Goal: Register for event/course

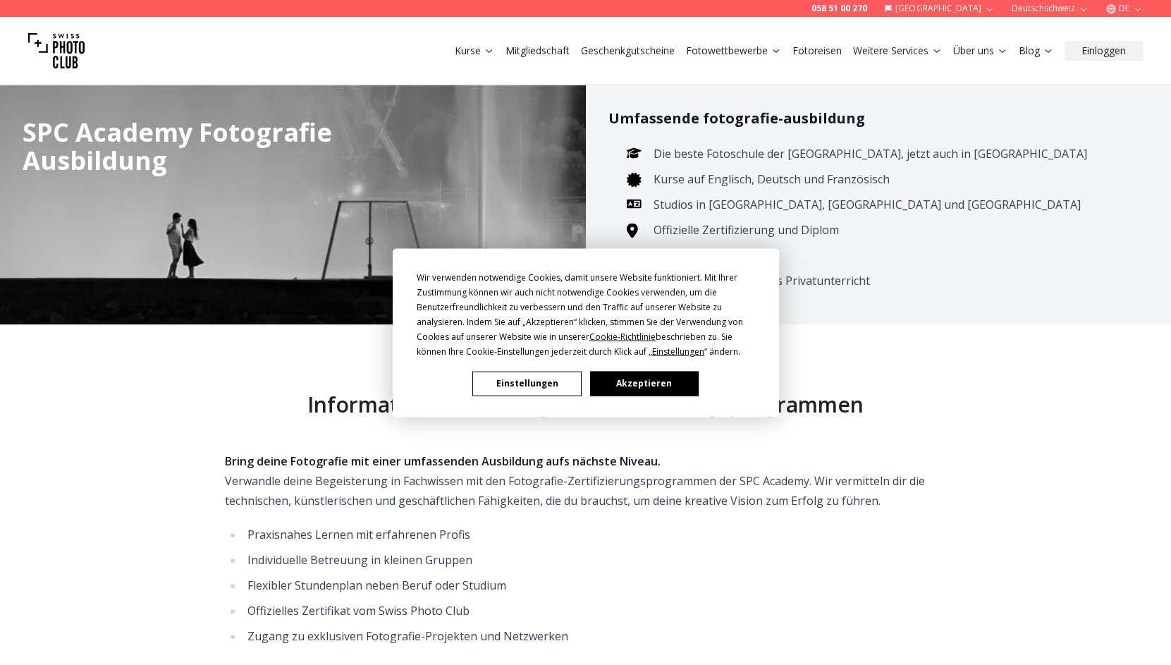
click at [660, 381] on button "Akzeptieren" at bounding box center [643, 383] width 109 height 25
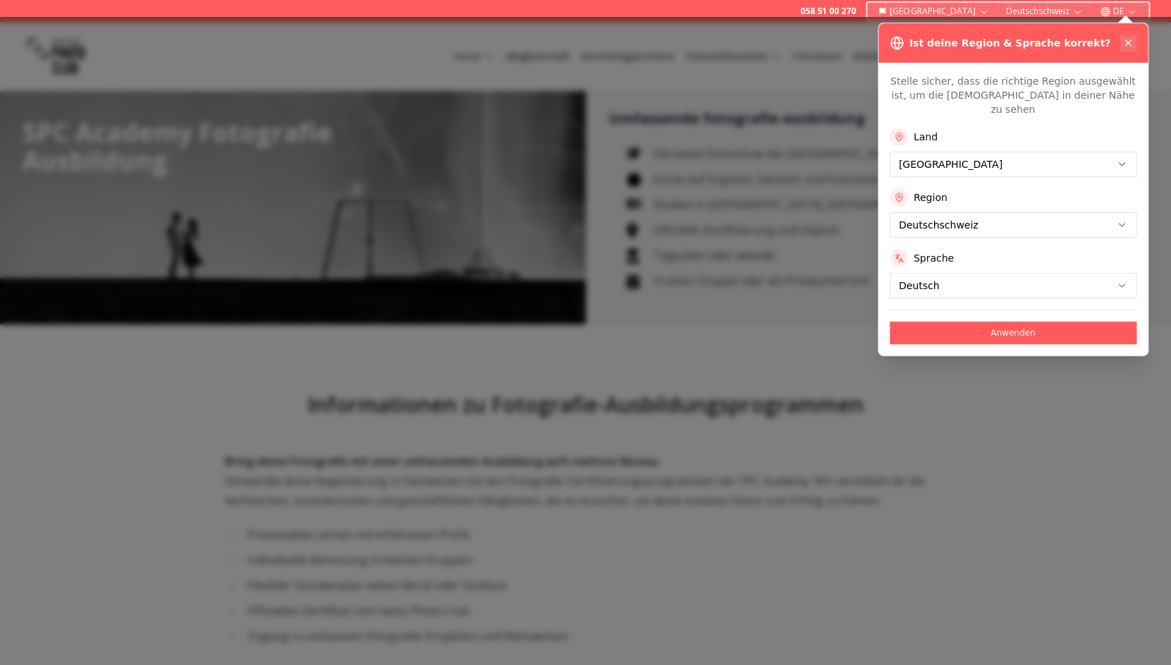
click at [1135, 39] on button at bounding box center [1127, 43] width 17 height 17
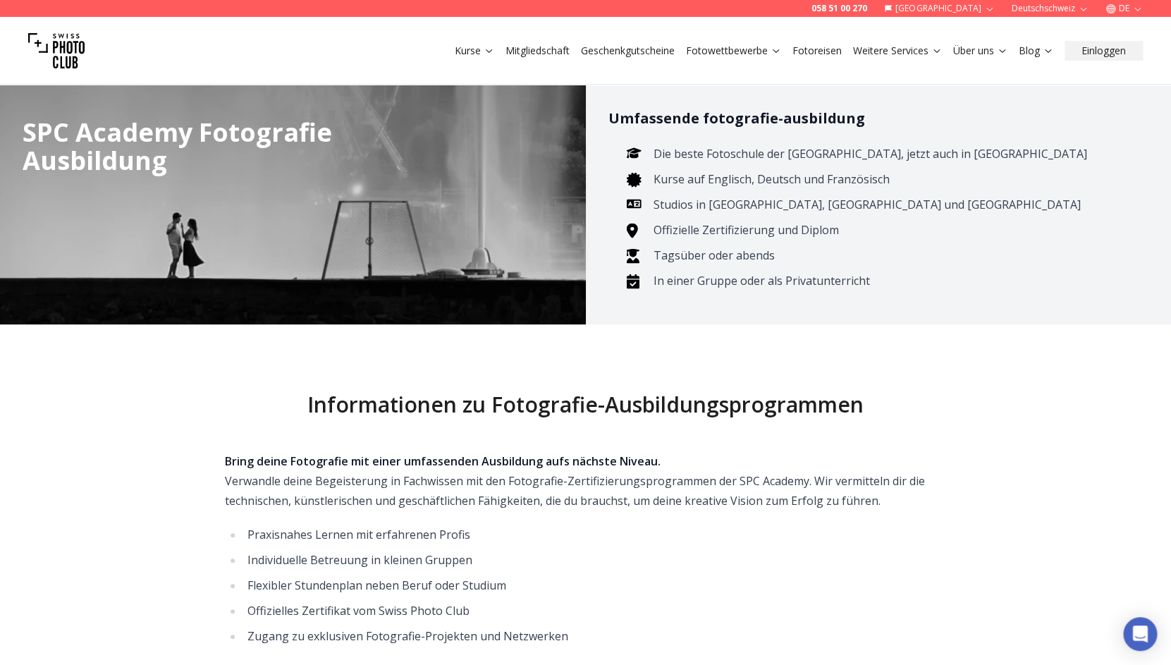
click at [476, 57] on link "Kurse" at bounding box center [474, 51] width 39 height 14
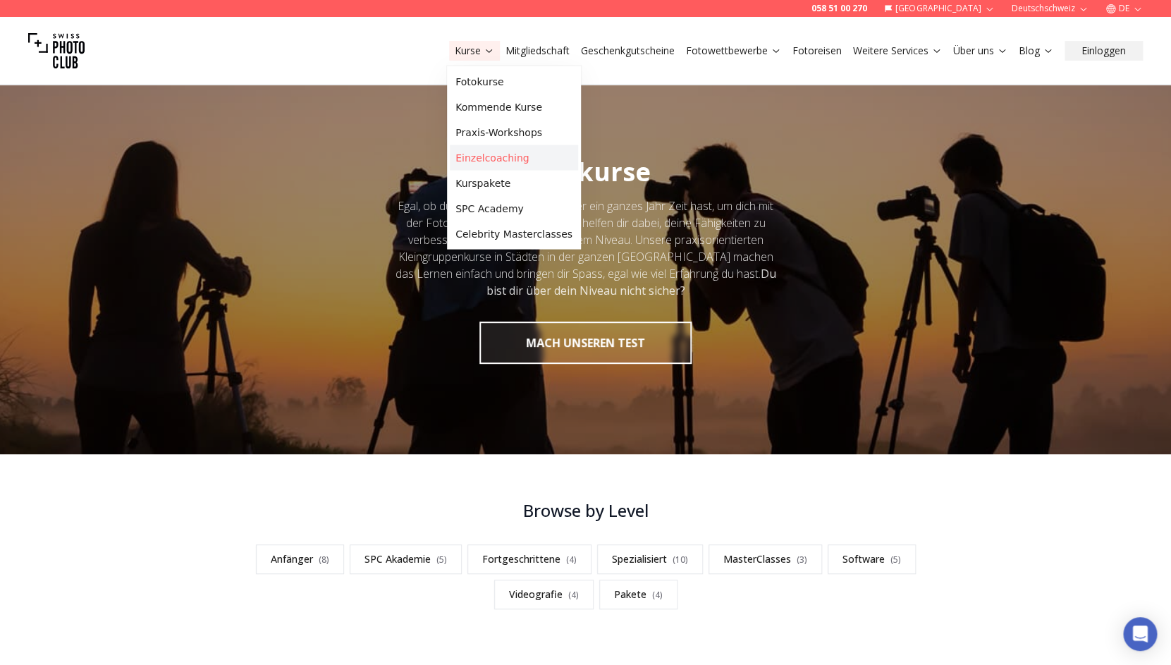
click at [497, 154] on link "Einzelcoaching" at bounding box center [514, 157] width 128 height 25
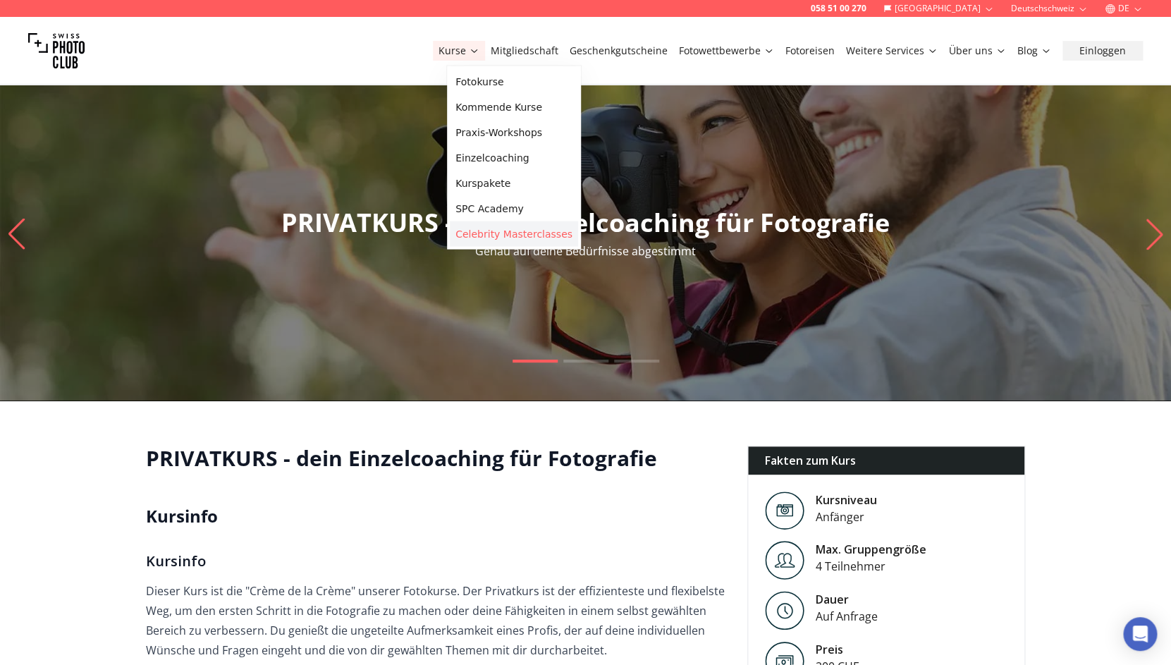
click at [488, 236] on link "Celebrity Masterclasses" at bounding box center [514, 233] width 128 height 25
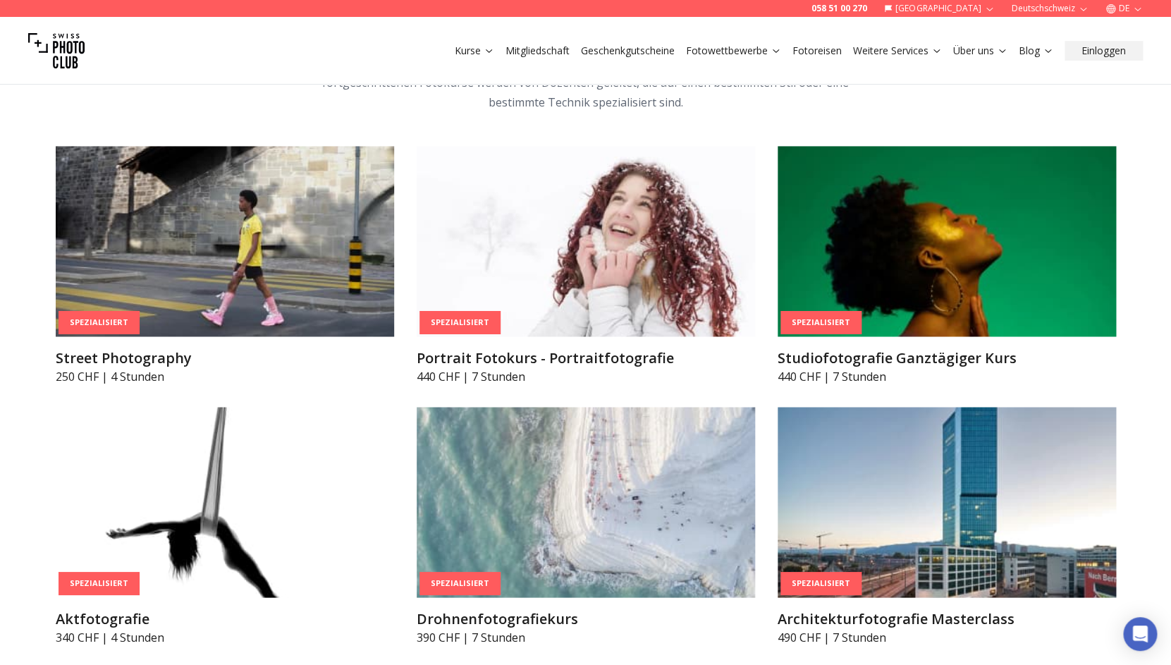
scroll to position [3165, 0]
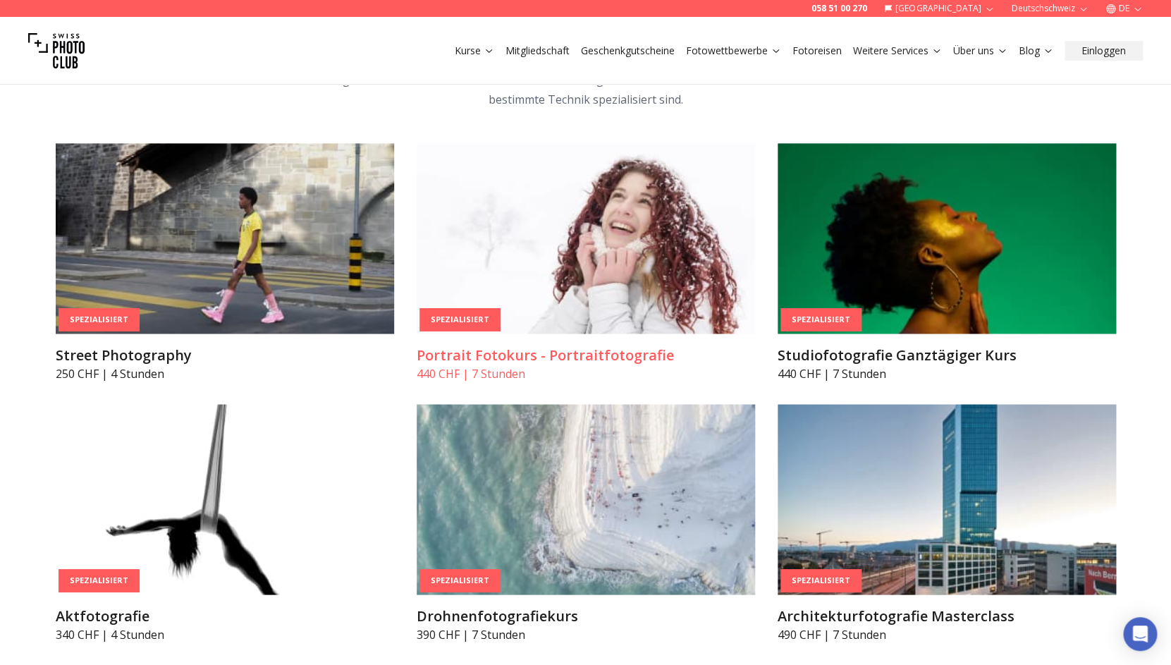
click at [531, 274] on img at bounding box center [586, 238] width 338 height 190
